Goal: Information Seeking & Learning: Learn about a topic

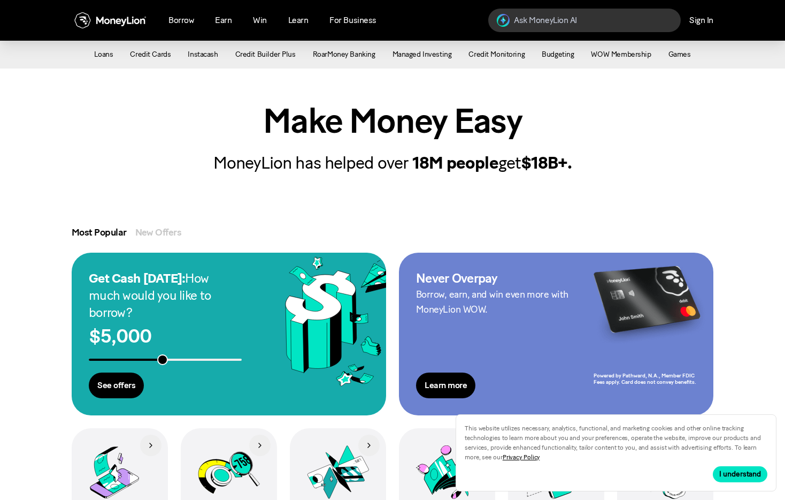
click at [679, 181] on div "Make Money Easy MoneyLion has helped over 18M people get $18B+. Most Popular Ne…" at bounding box center [392, 407] width 785 height 678
click at [582, 140] on div "Make Money Easy MoneyLion has helped over 18M people get $18B+." at bounding box center [392, 138] width 663 height 71
click at [443, 55] on div "Managed Investing" at bounding box center [422, 54] width 59 height 11
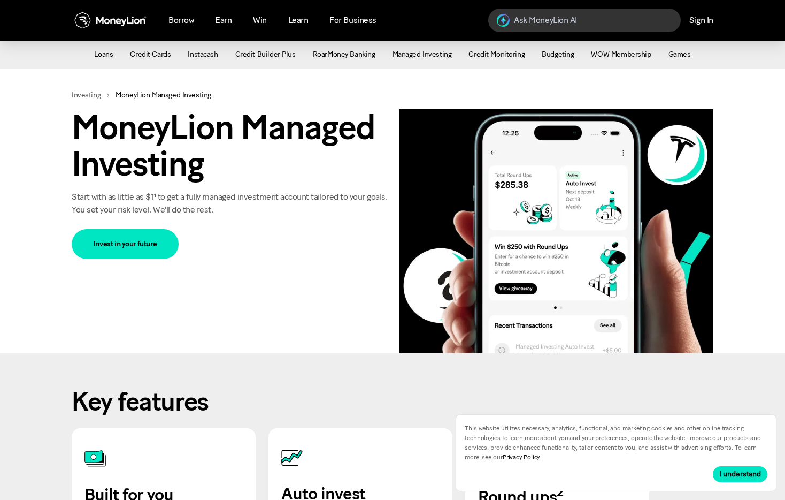
click at [262, 170] on h1 "MoneyLion Managed Investing" at bounding box center [231, 145] width 319 height 73
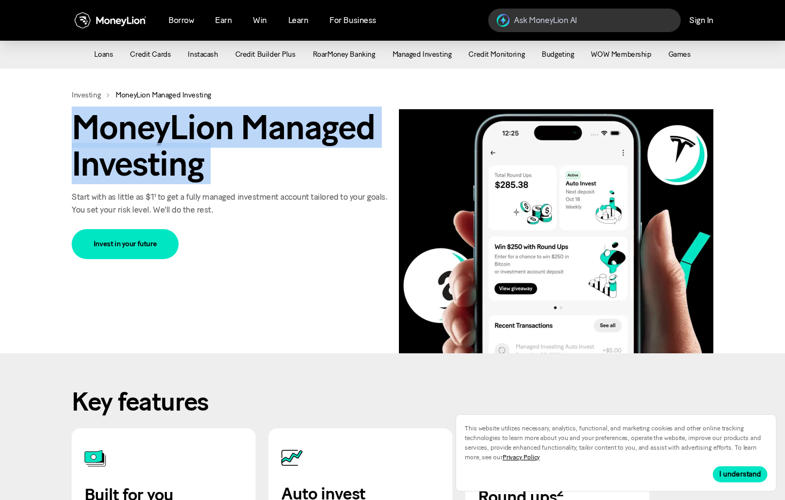
click at [262, 170] on h1 "MoneyLion Managed Investing" at bounding box center [231, 145] width 319 height 73
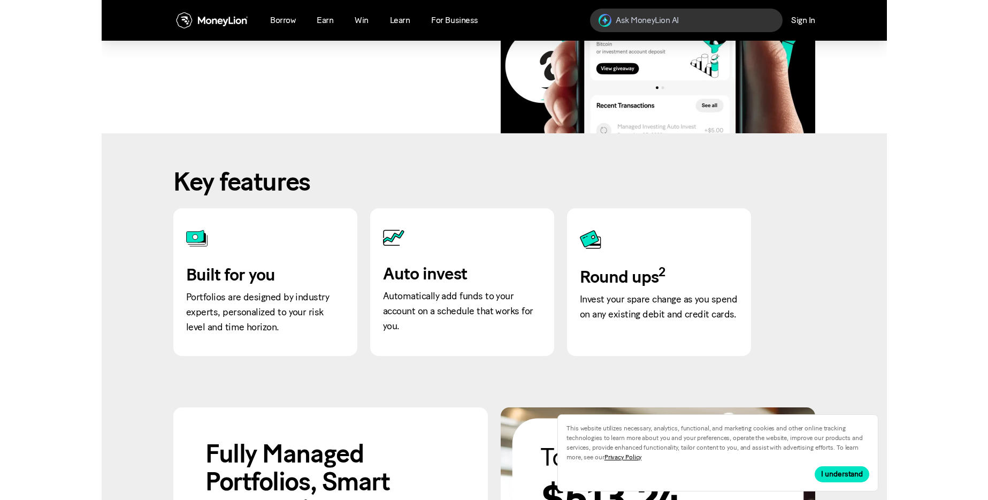
scroll to position [437, 0]
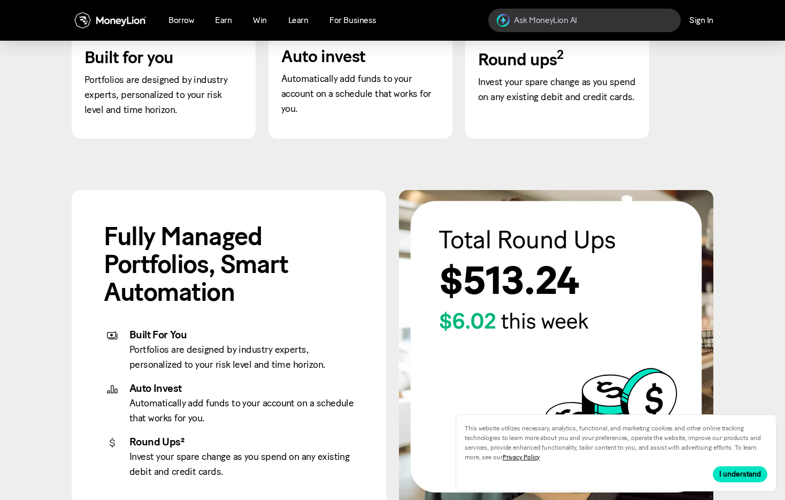
click at [303, 253] on h5 "Fully Managed Portfolios, Smart Automation" at bounding box center [229, 263] width 250 height 83
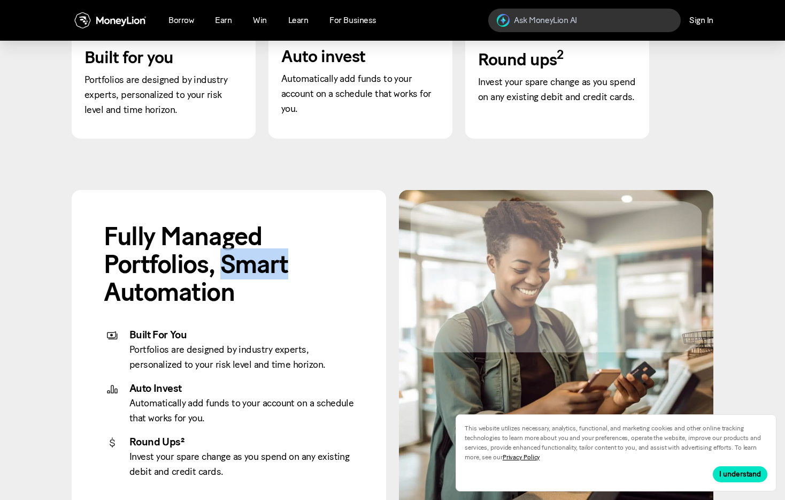
click at [303, 253] on h5 "Fully Managed Portfolios, Smart Automation" at bounding box center [229, 263] width 250 height 83
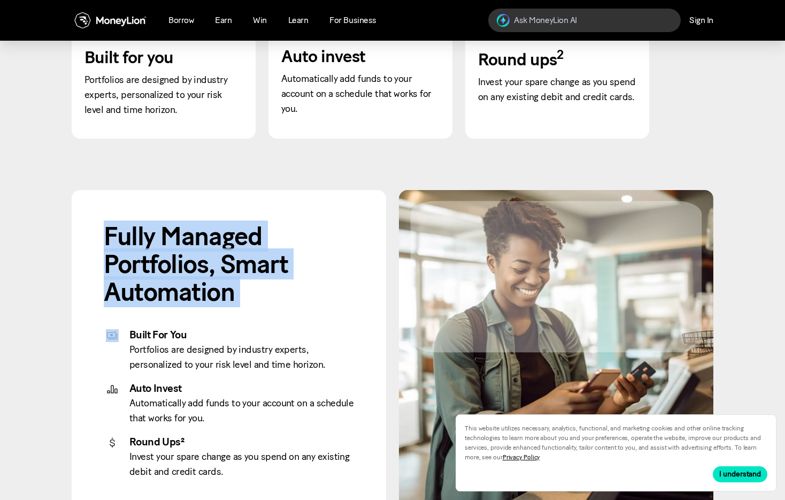
click at [303, 253] on h5 "Fully Managed Portfolios, Smart Automation" at bounding box center [229, 263] width 250 height 83
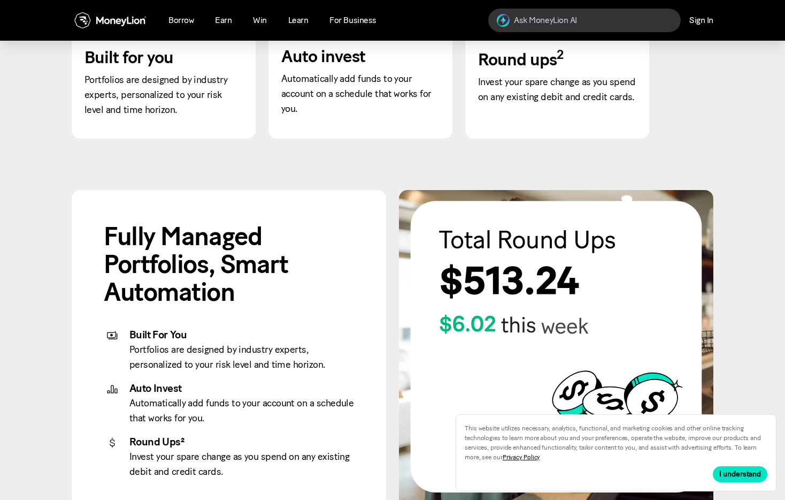
click at [252, 361] on div "Portfolios are designed by industry experts, personalized to your risk level an…" at bounding box center [241, 357] width 225 height 30
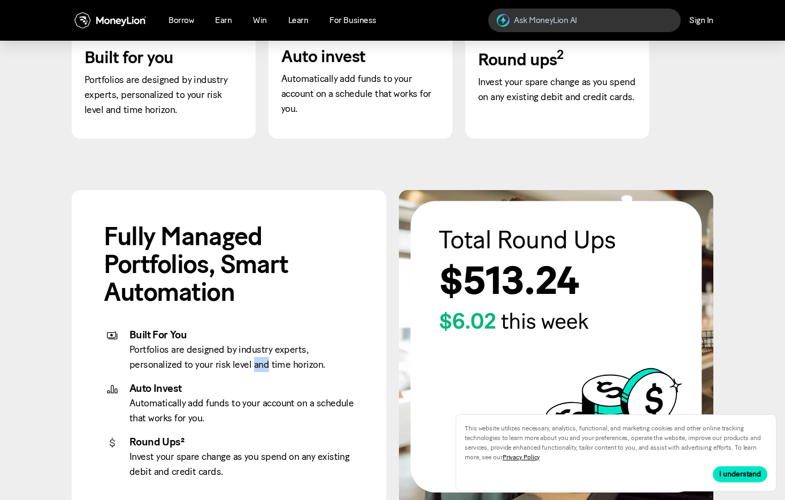
click at [252, 361] on div "Portfolios are designed by industry experts, personalized to your risk level an…" at bounding box center [241, 357] width 225 height 30
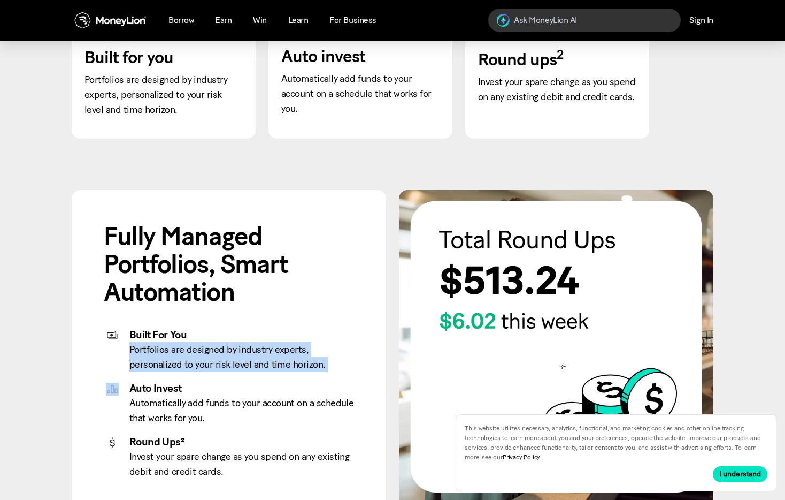
click at [252, 361] on div "Portfolios are designed by industry experts, personalized to your risk level an…" at bounding box center [241, 357] width 225 height 30
